Goal: Task Accomplishment & Management: Manage account settings

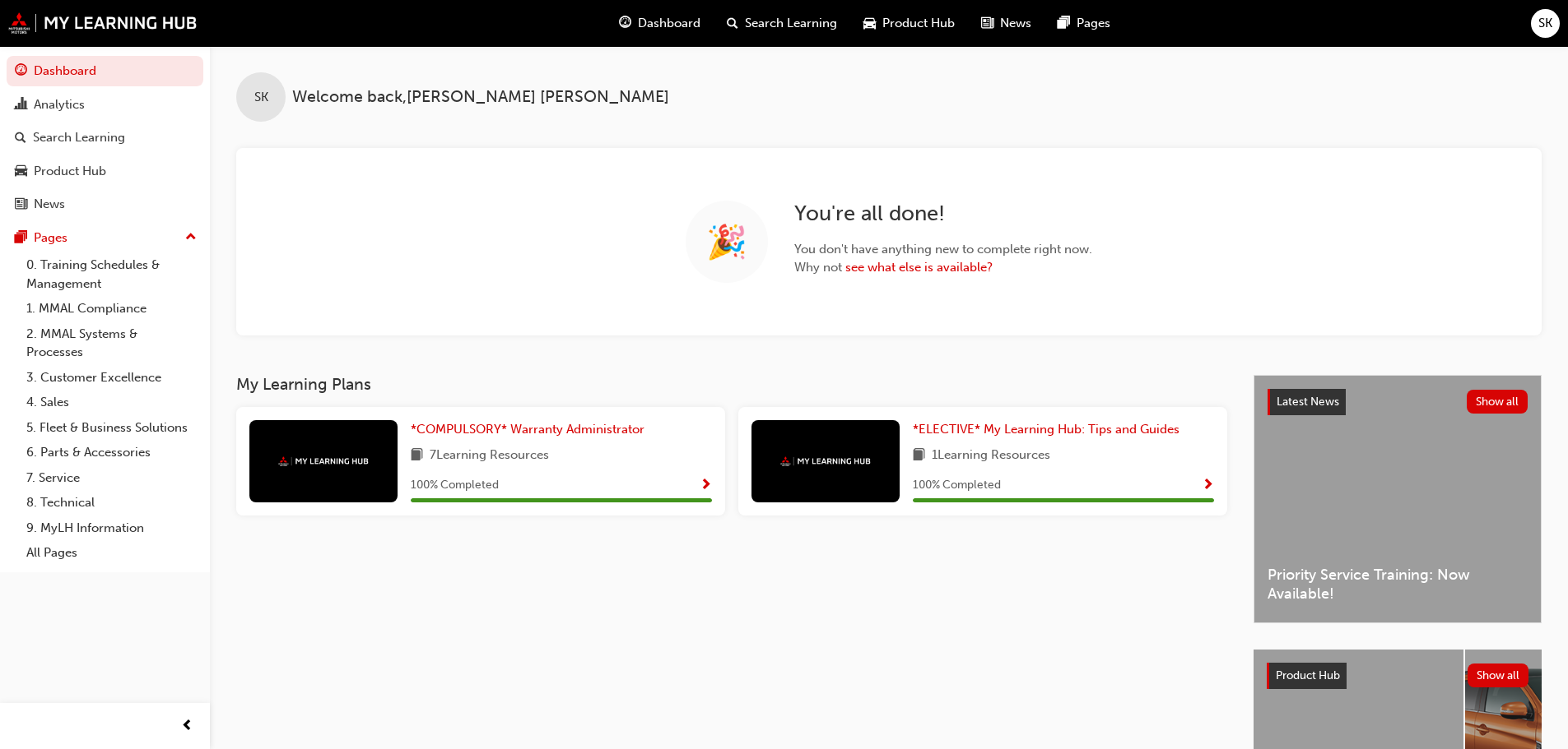
click at [1534, 27] on div "SK" at bounding box center [1545, 23] width 29 height 29
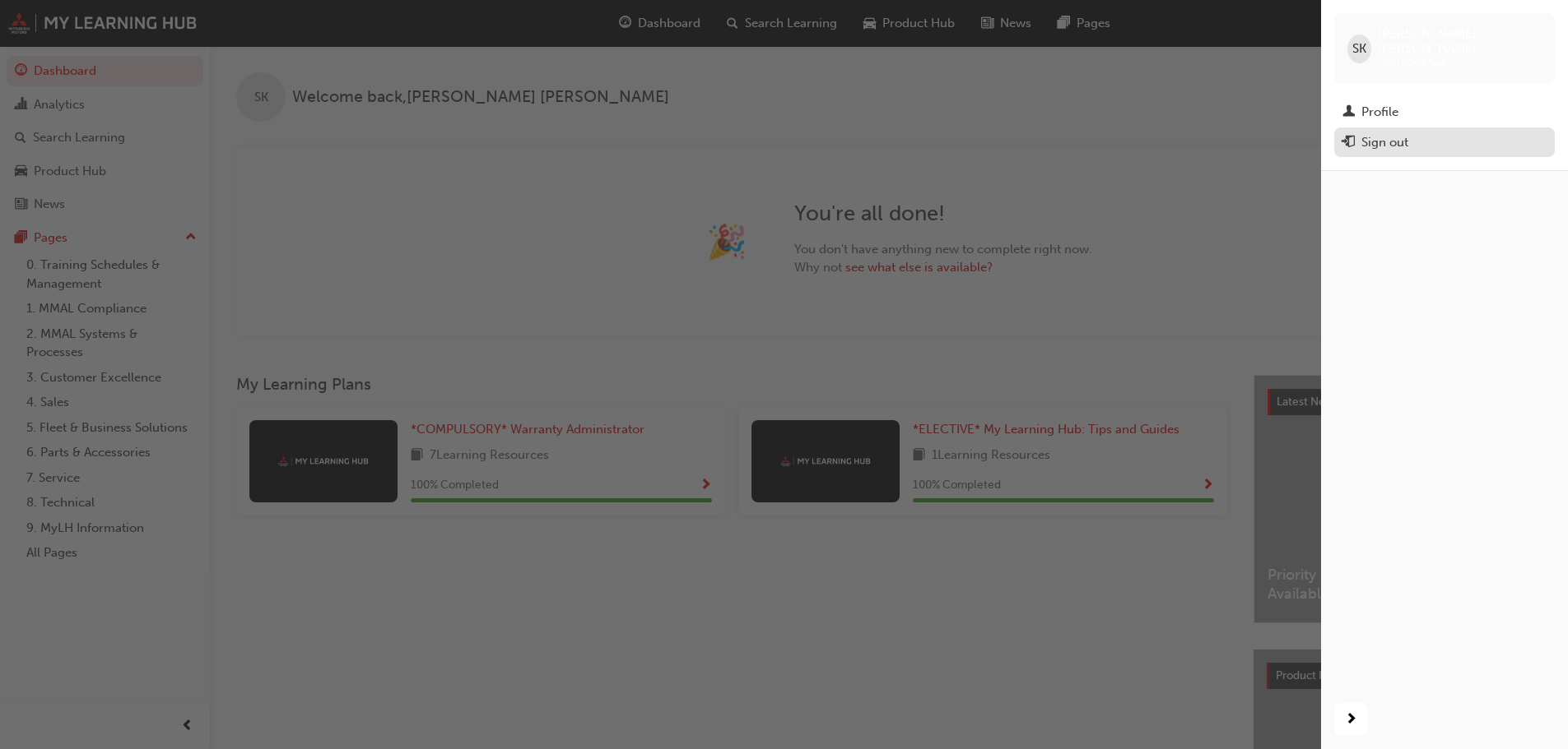
click at [1385, 133] on div "Sign out" at bounding box center [1385, 142] width 47 height 19
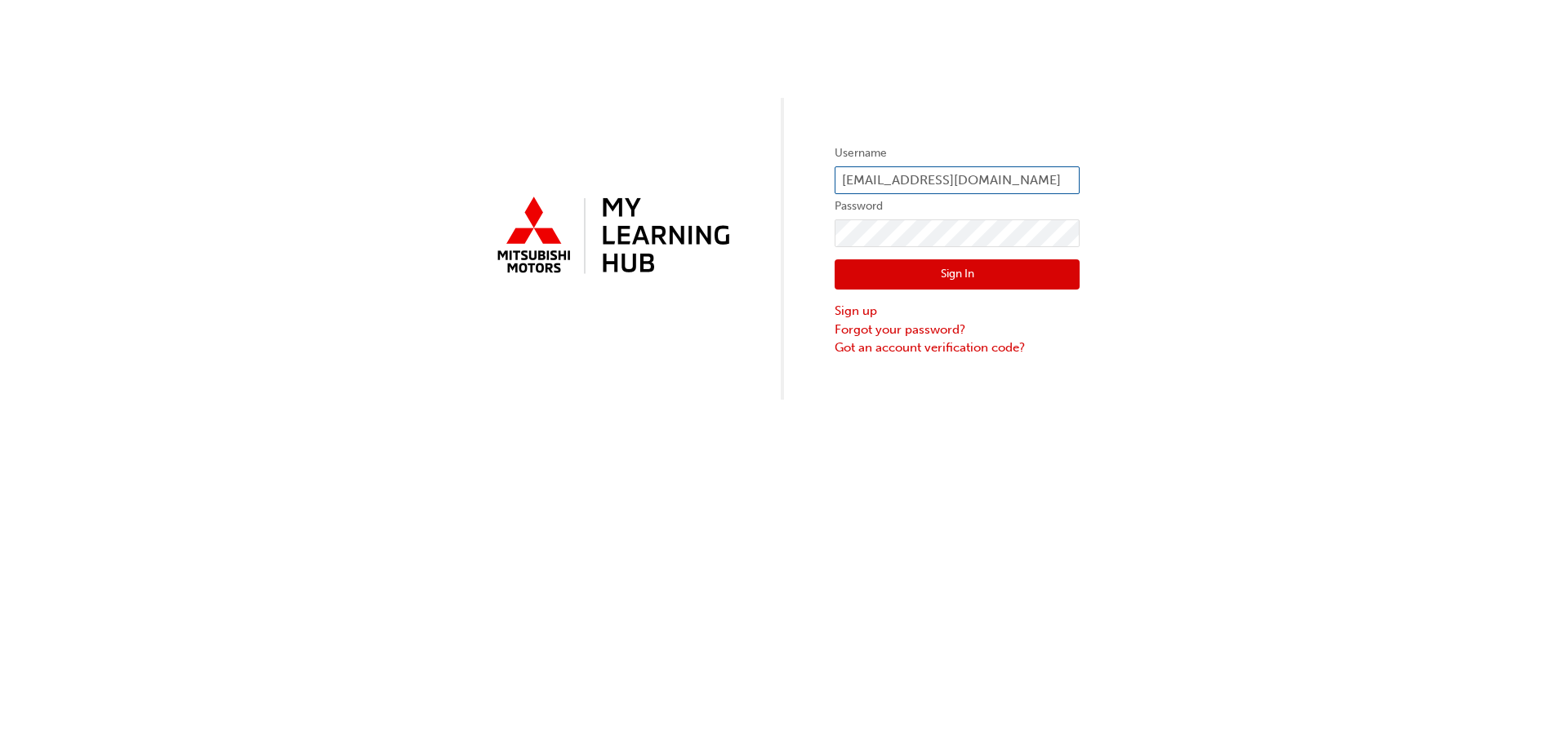
click at [1049, 176] on input "[EMAIL_ADDRESS][DOMAIN_NAME]" at bounding box center [957, 180] width 245 height 28
type input "0005002541"
click at [1037, 270] on button "Sign In" at bounding box center [957, 275] width 245 height 31
